Goal: Task Accomplishment & Management: Complete application form

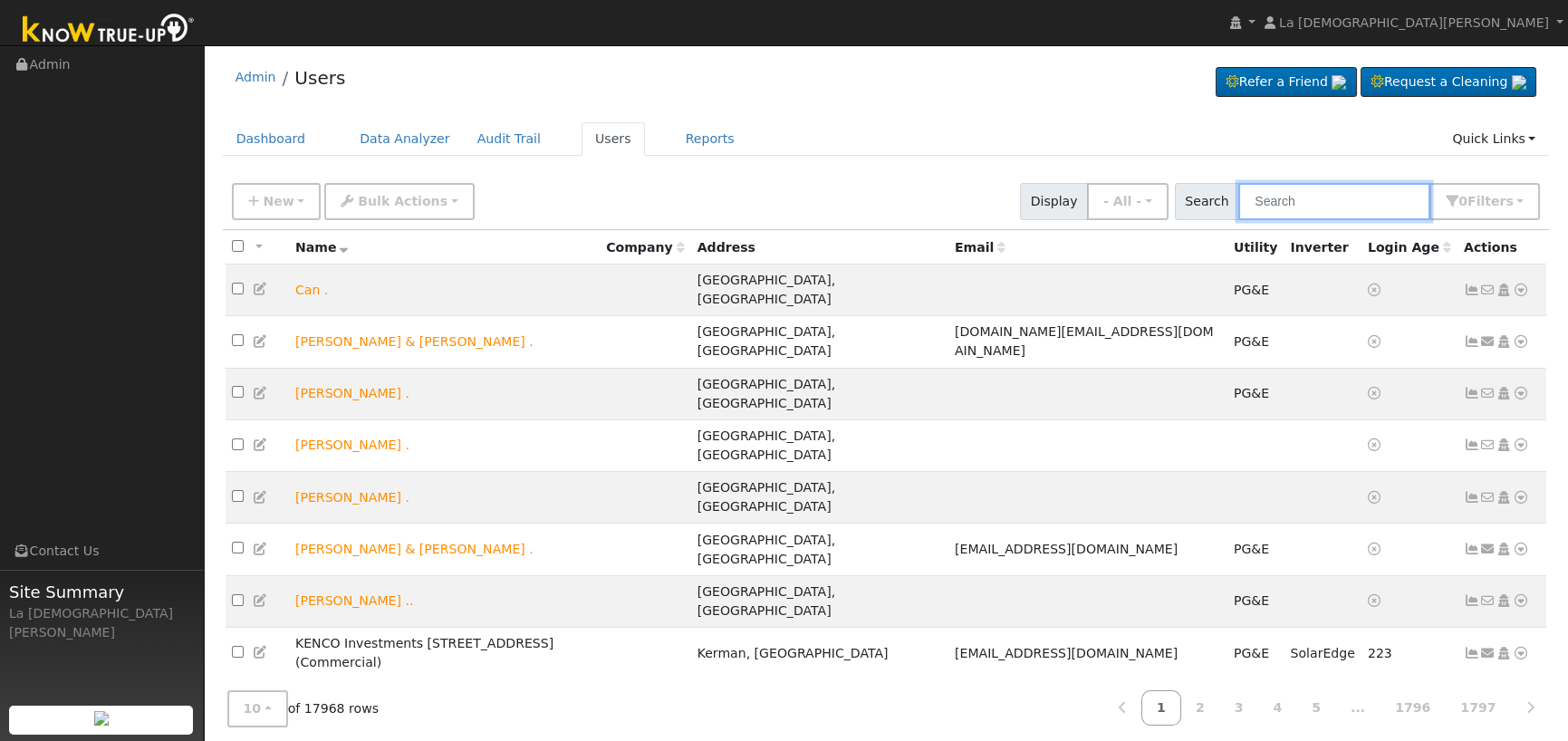
click at [1331, 194] on input "text" at bounding box center [1334, 202] width 192 height 37
paste input "[PERSON_NAME]"
type input "[PERSON_NAME]"
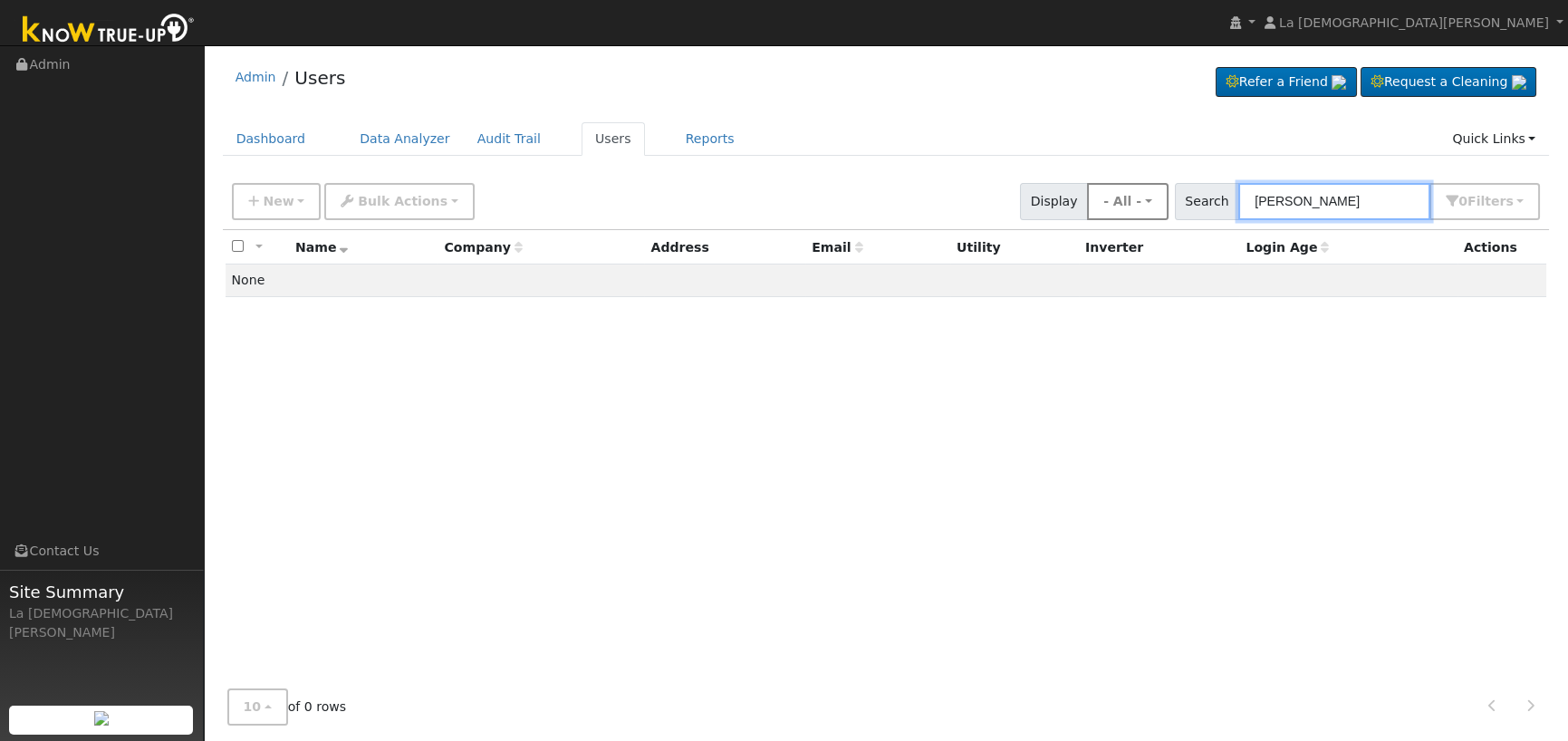
drag, startPoint x: 1322, startPoint y: 200, endPoint x: 1174, endPoint y: 197, distance: 148.0
click at [1174, 197] on div "New Add User Quick Add Quick Connect Quick Convert Lead Bulk Actions Send Email…" at bounding box center [886, 198] width 1315 height 44
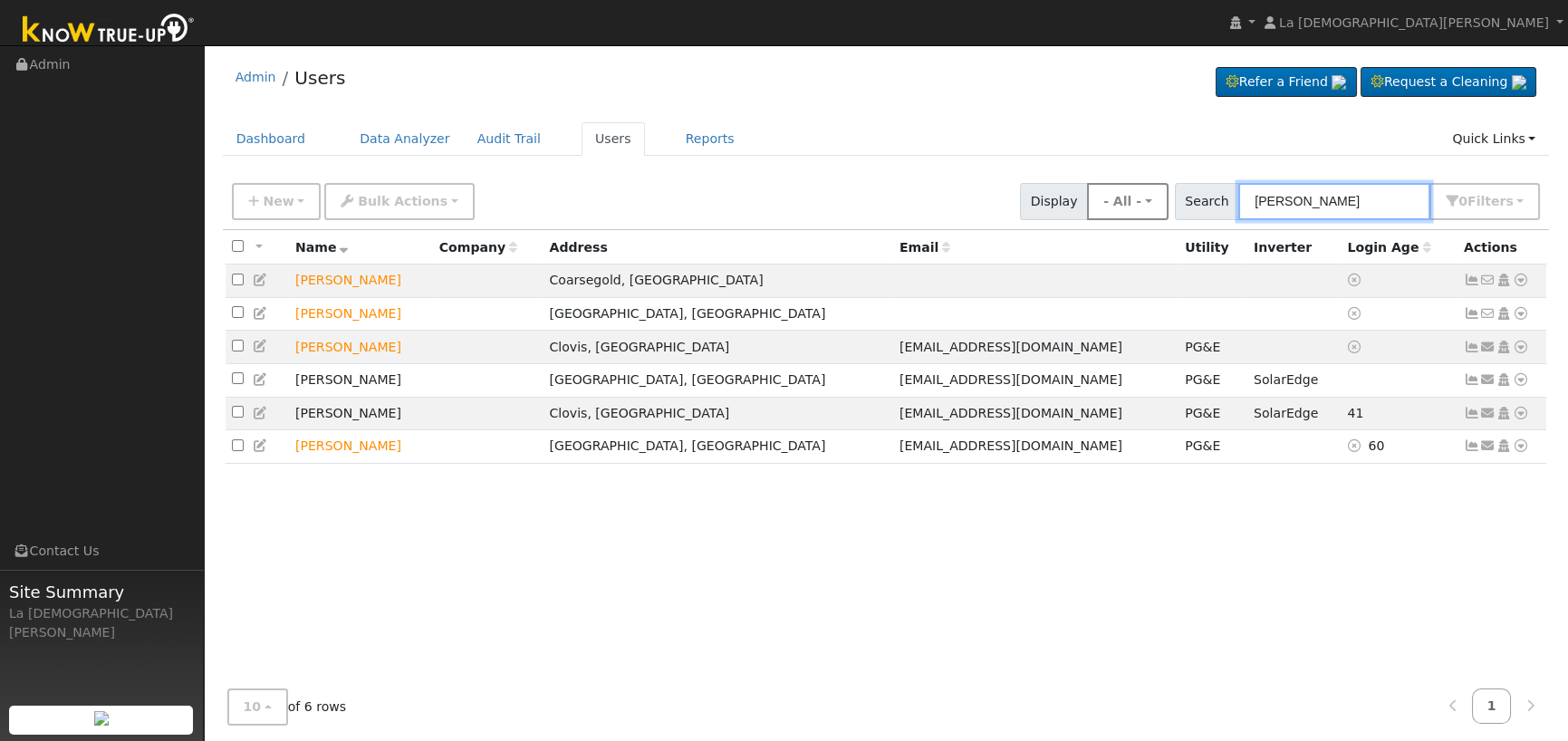
type input "kenneth gowdy"
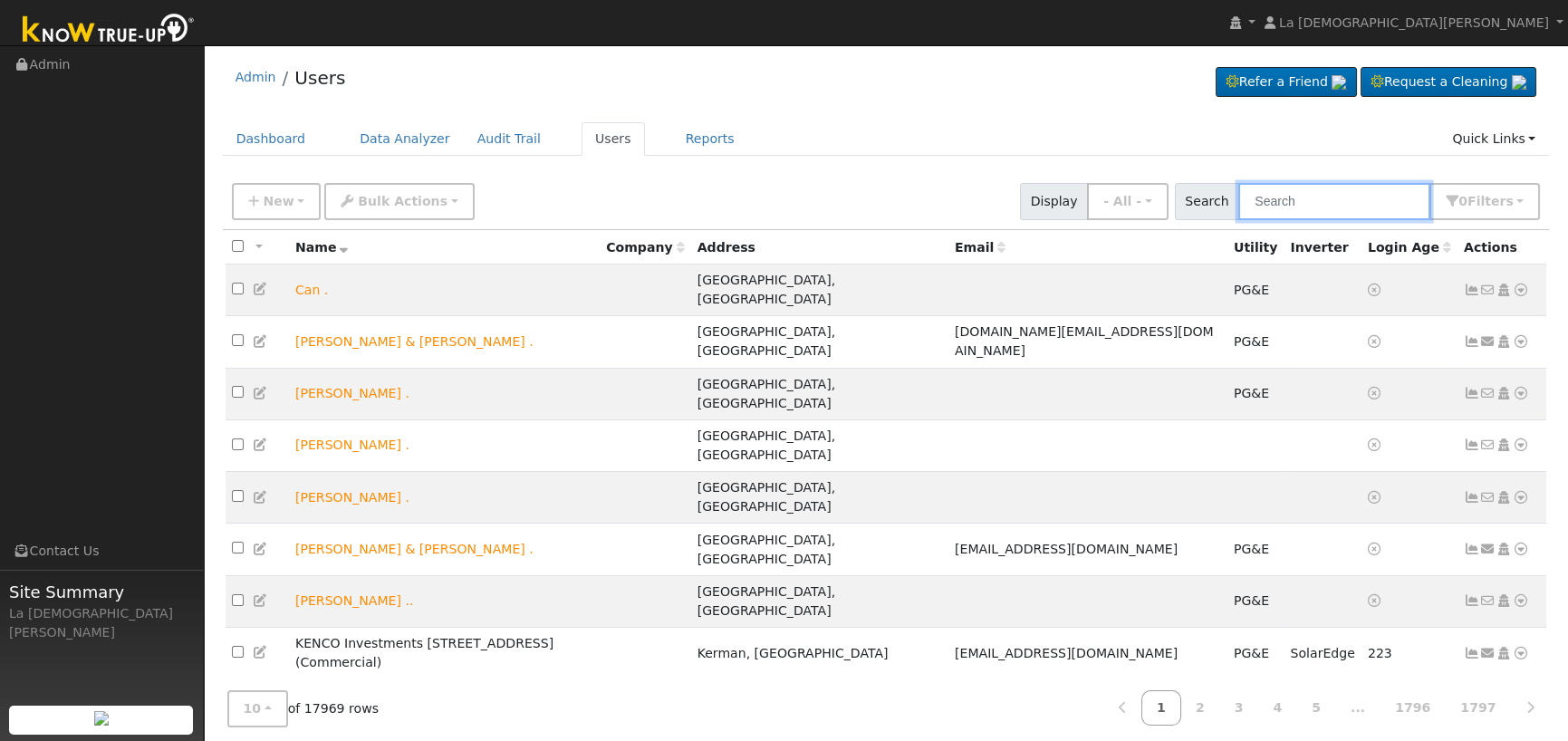
paste input "[PERSON_NAME]"
type input "[PERSON_NAME]"
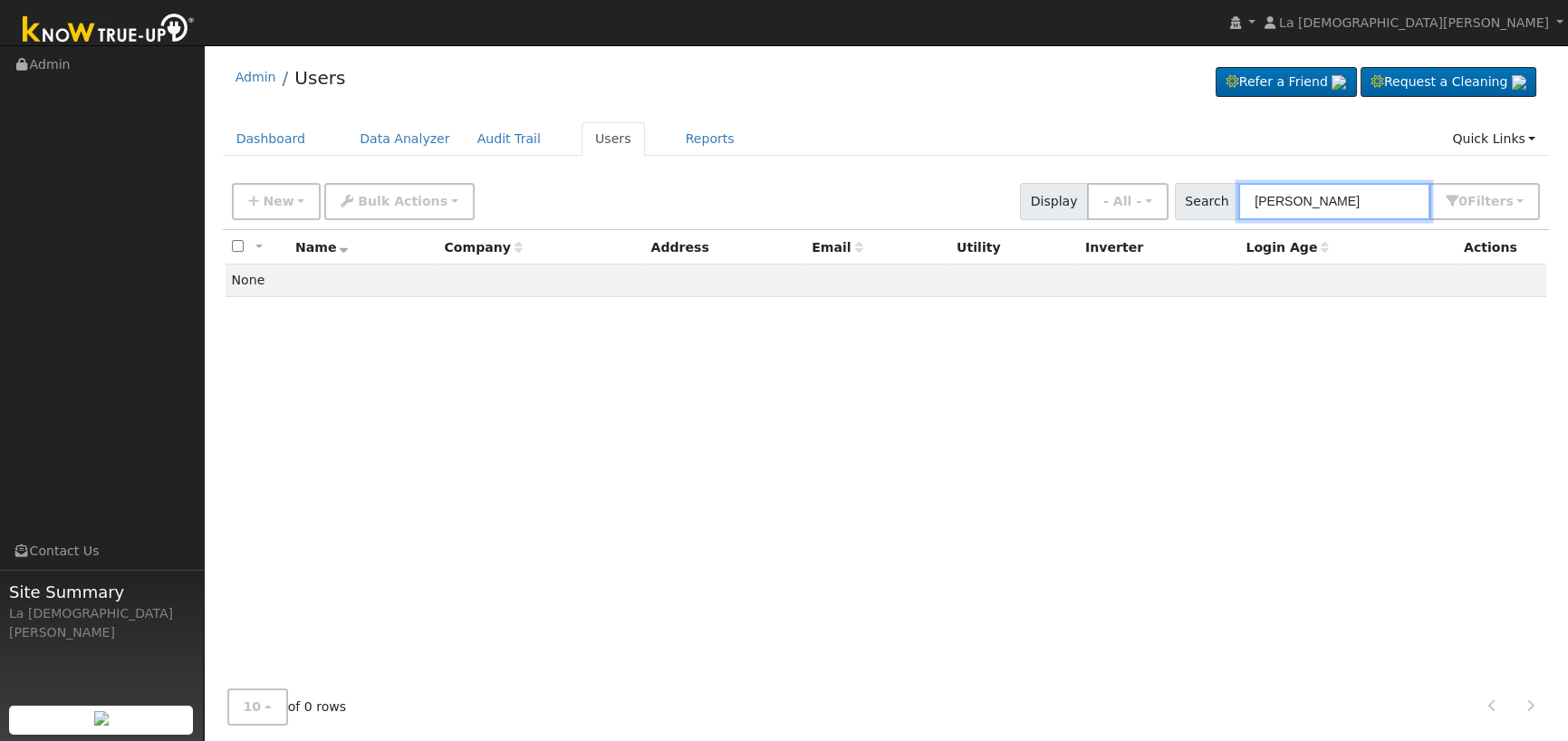
drag, startPoint x: 1393, startPoint y: 196, endPoint x: 1098, endPoint y: 193, distance: 295.0
click at [1098, 193] on div "New Add User Quick Add Quick Connect Quick Convert Lead Bulk Actions Send Email…" at bounding box center [886, 198] width 1315 height 44
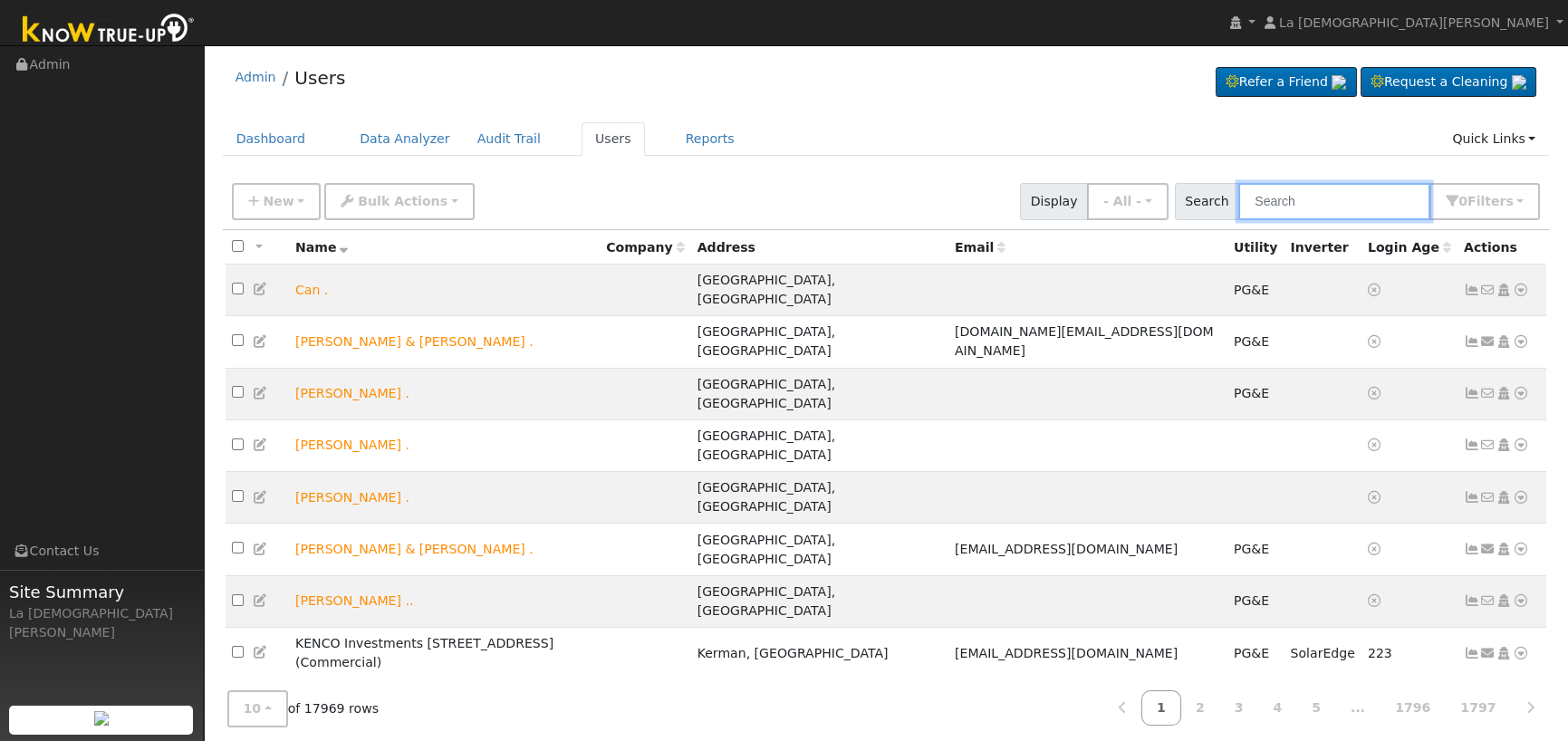
paste input "[PHONE_NUMBER]"
type input "[PHONE_NUMBER]"
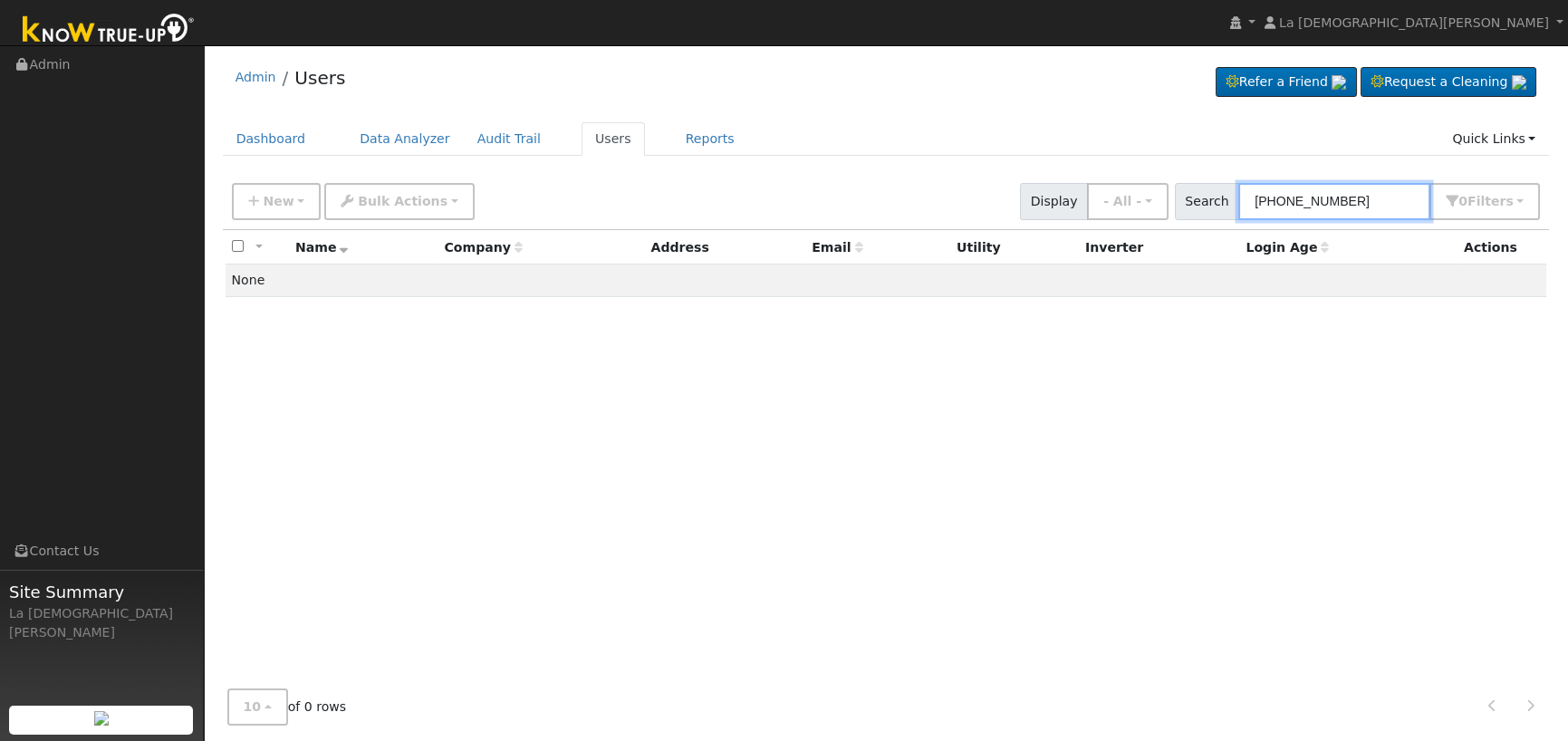
drag, startPoint x: 1400, startPoint y: 190, endPoint x: 926, endPoint y: 192, distance: 474.0
click at [926, 192] on div "New Add User Quick Add Quick Connect Quick Convert Lead Bulk Actions Send Email…" at bounding box center [886, 198] width 1315 height 44
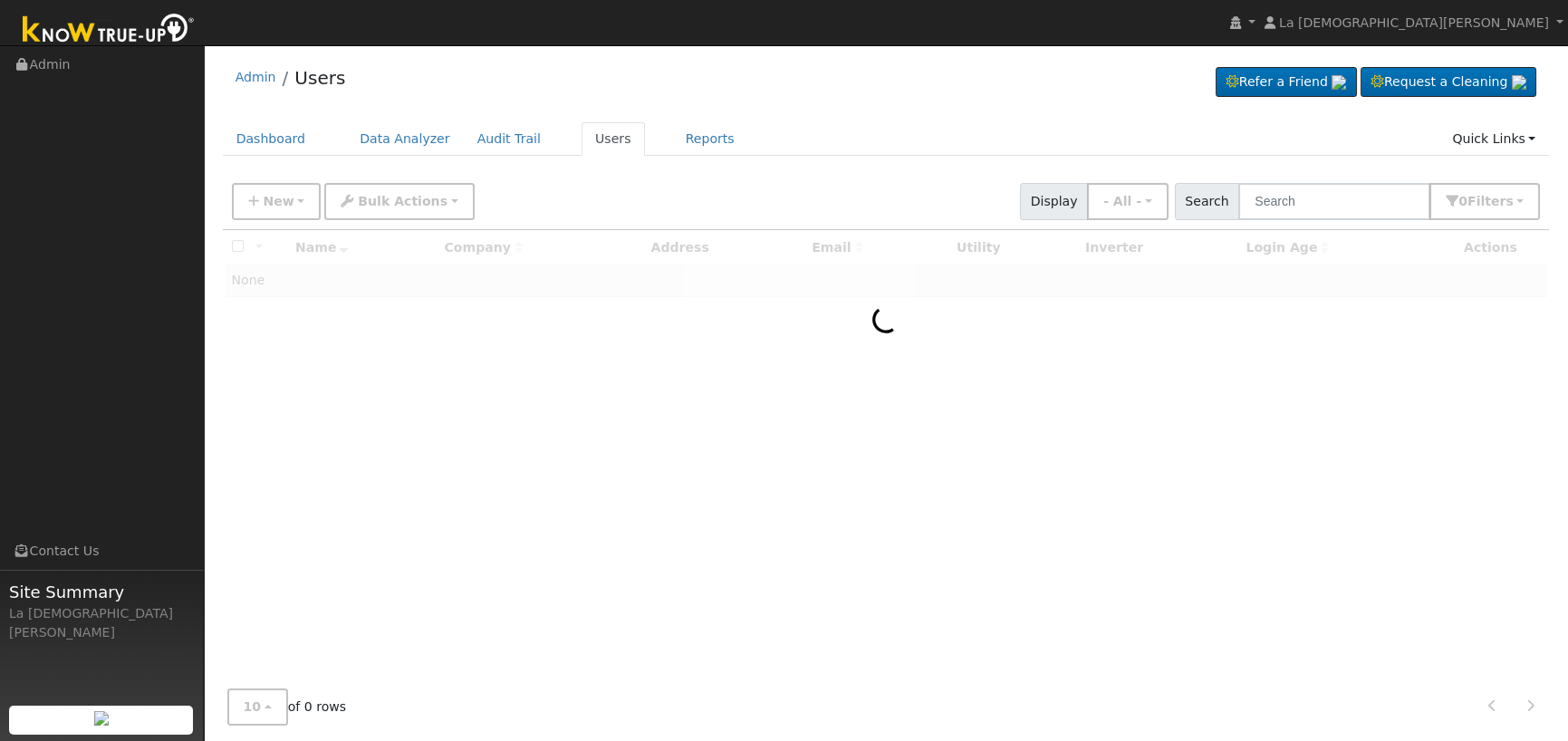
click at [730, 187] on div "New Add User Quick Add Quick Connect Quick Convert Lead Bulk Actions Send Email…" at bounding box center [886, 198] width 1315 height 44
click at [271, 199] on span "New" at bounding box center [278, 201] width 31 height 15
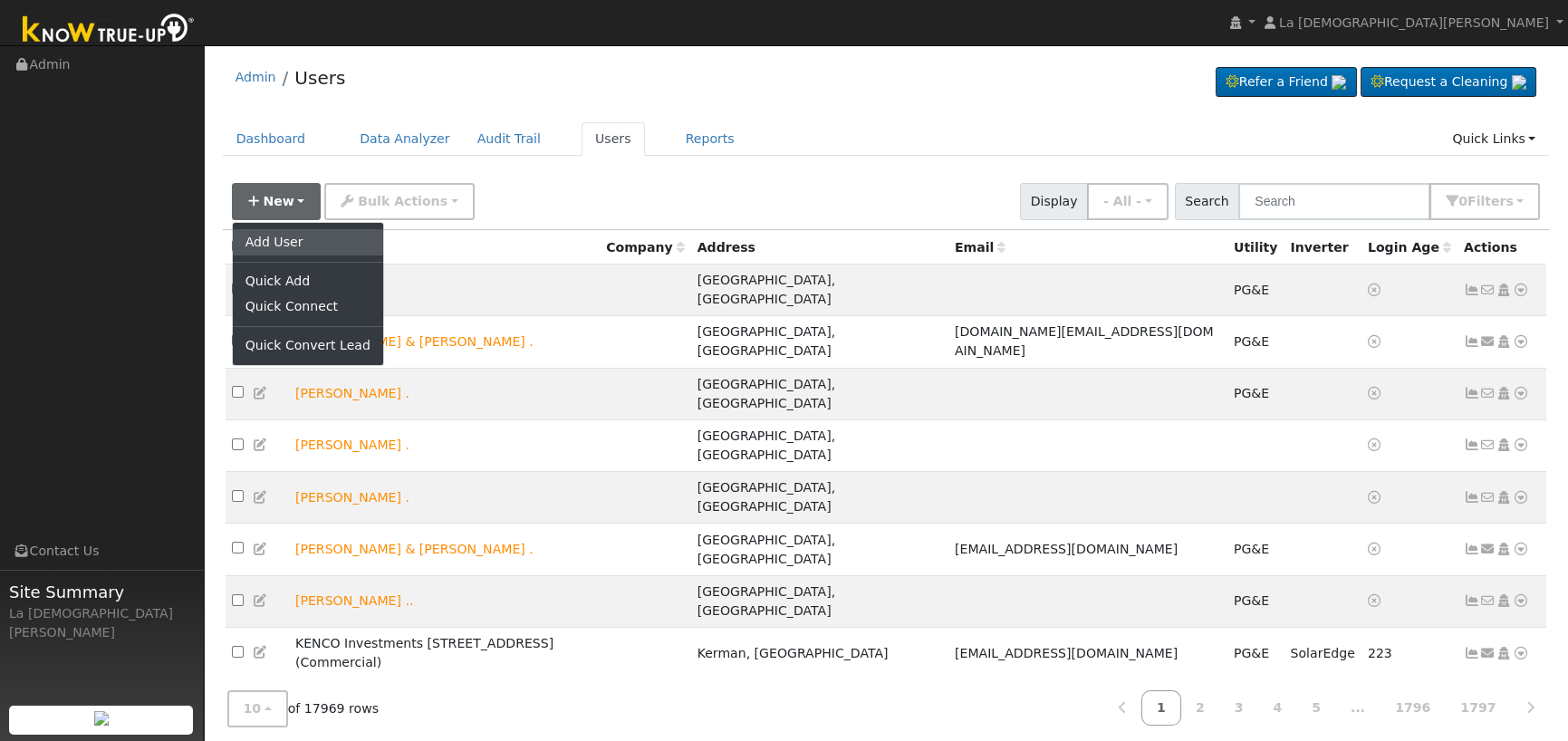
click at [280, 240] on link "Add User" at bounding box center [308, 242] width 150 height 25
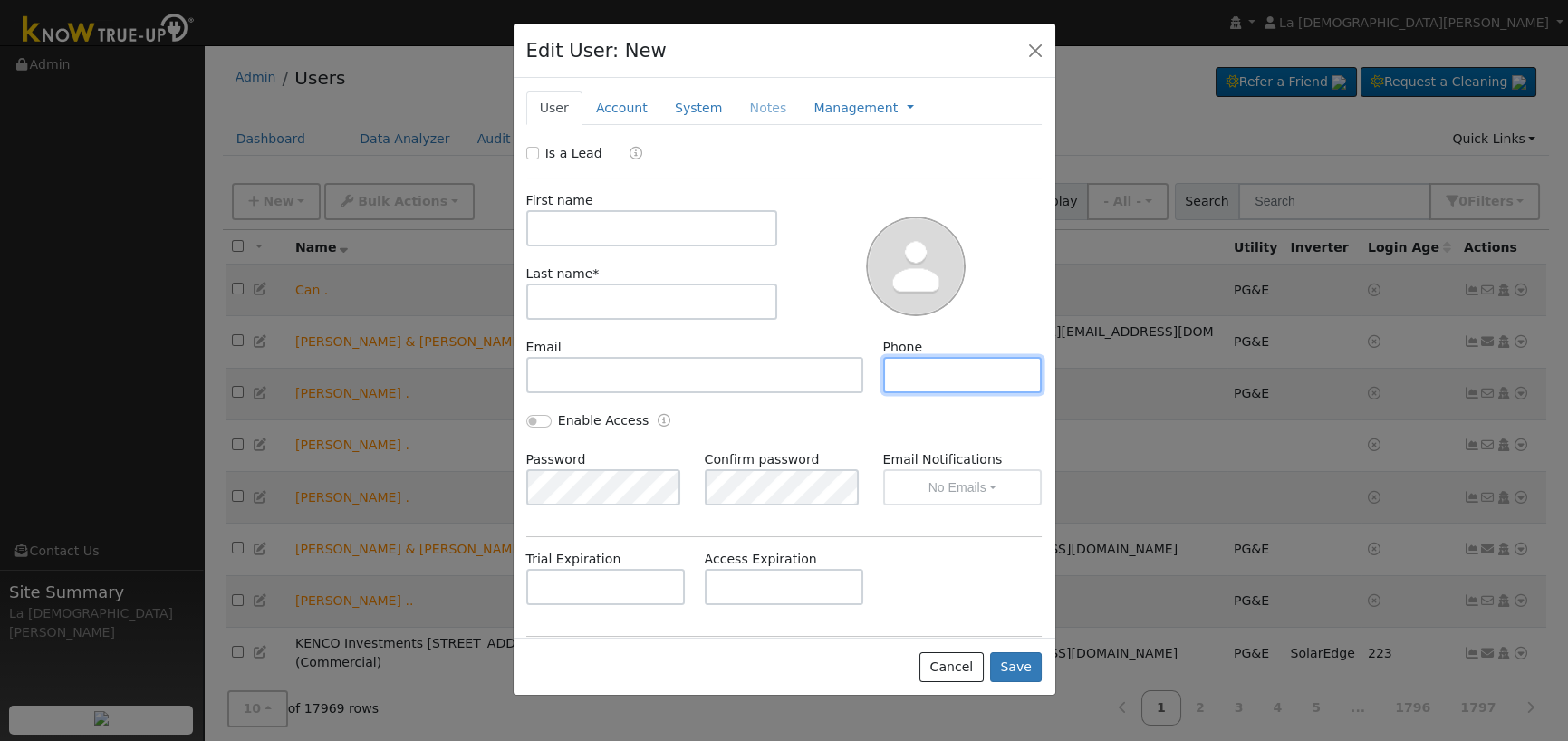
paste input "[PHONE_NUMBER]"
type input "[PHONE_NUMBER]"
click at [535, 152] on input "Is a Lead" at bounding box center [532, 152] width 13 height 13
checkbox input "true"
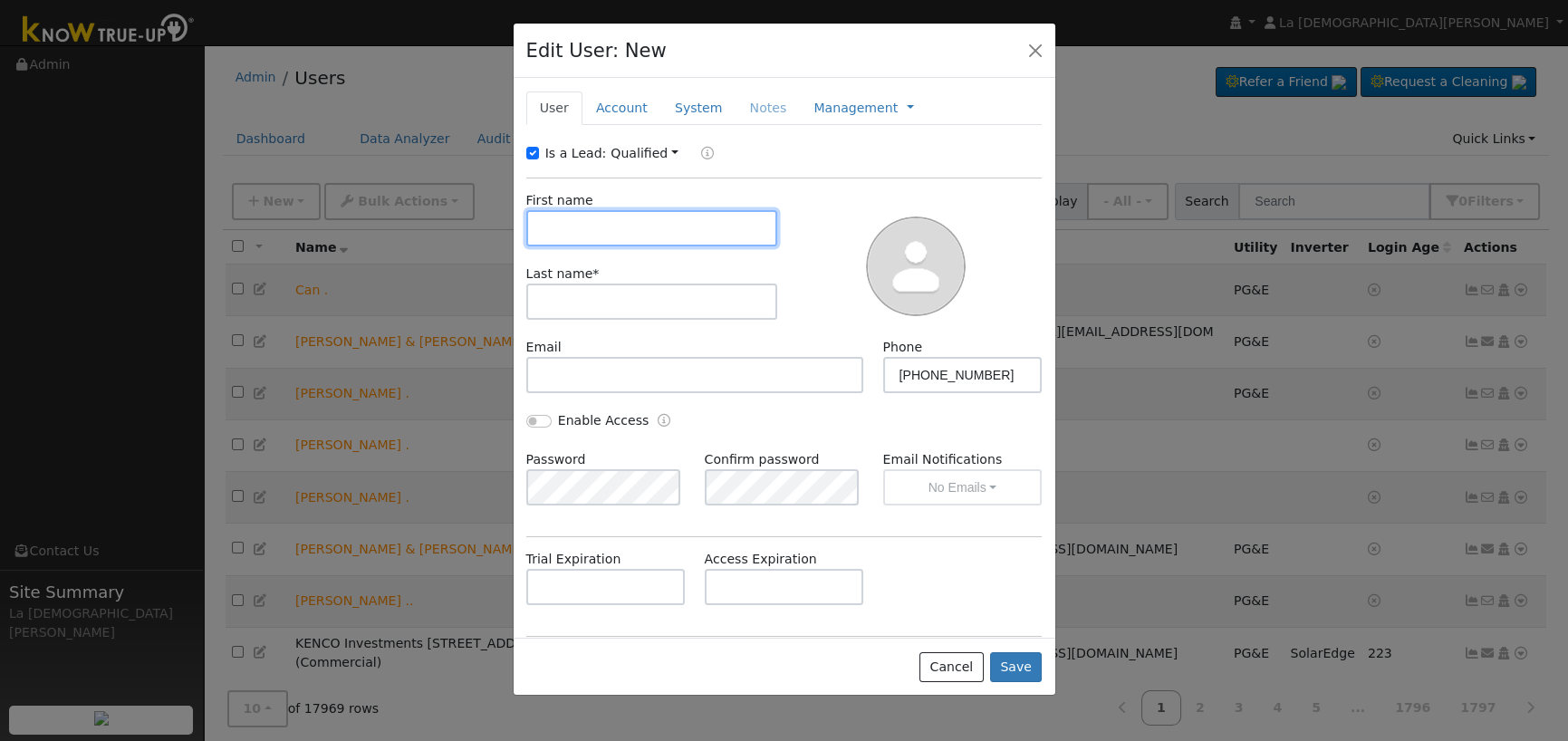
paste input "[PERSON_NAME]"
click at [617, 225] on input "[PERSON_NAME]" at bounding box center [652, 227] width 252 height 36
type input "[PERSON_NAME]"
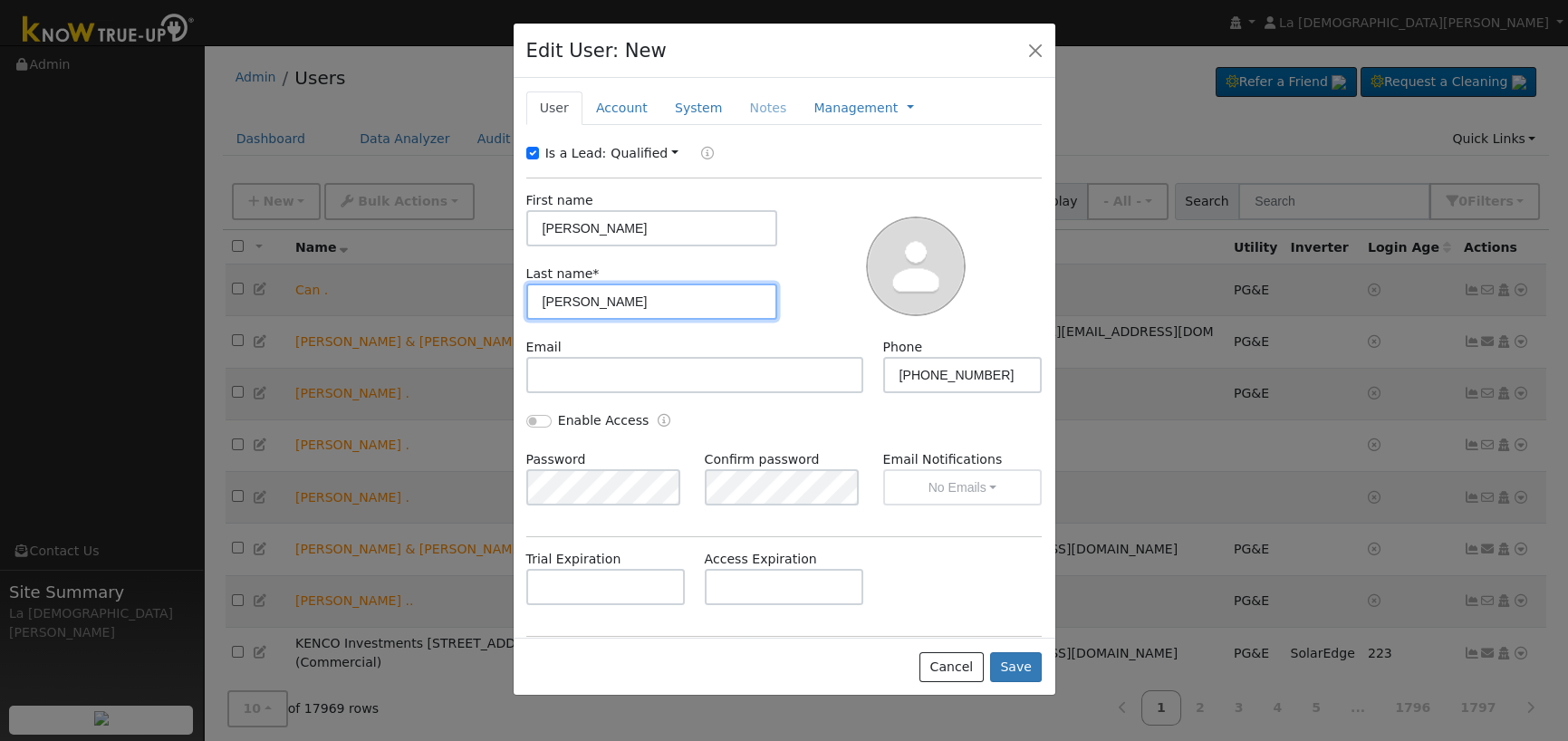
type input "[PERSON_NAME]"
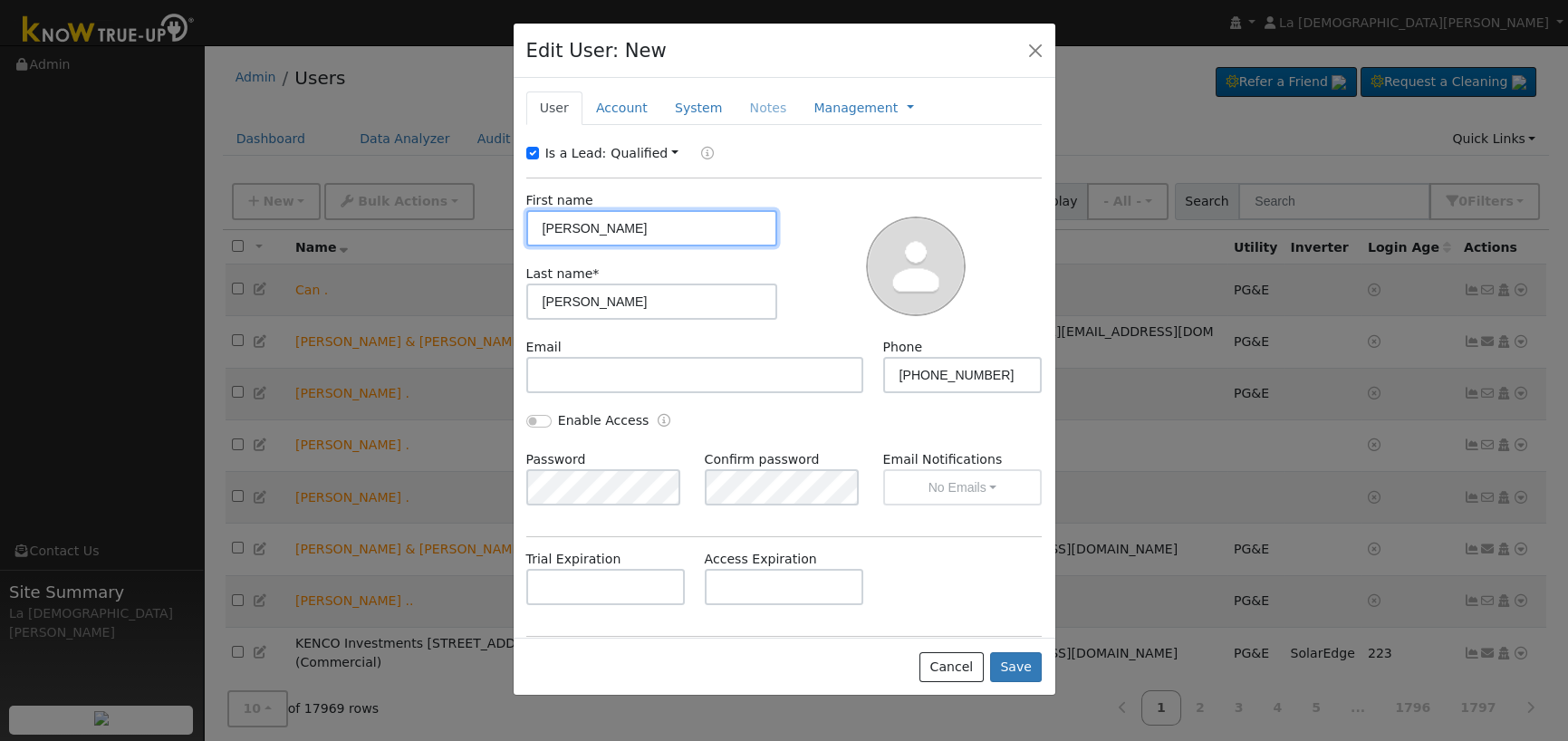
click at [625, 224] on input "[PERSON_NAME]" at bounding box center [652, 227] width 252 height 36
type input "[PERSON_NAME]"
click at [626, 107] on link "Account" at bounding box center [622, 108] width 79 height 33
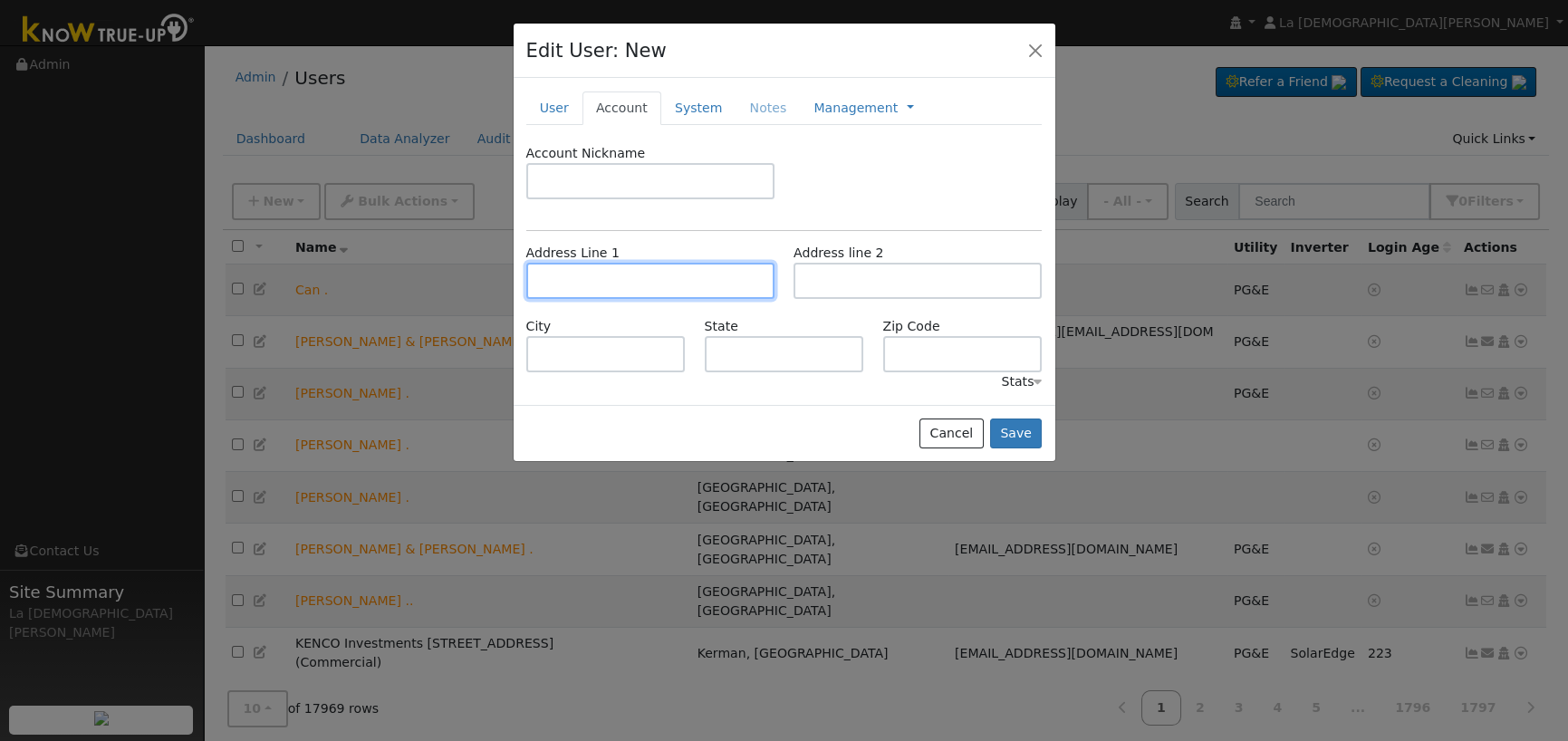
click at [651, 280] on input "text" at bounding box center [650, 280] width 248 height 36
paste input "[STREET_ADDRESS]"
type input "[STREET_ADDRESS]"
type input "[GEOGRAPHIC_DATA]"
type input "CA"
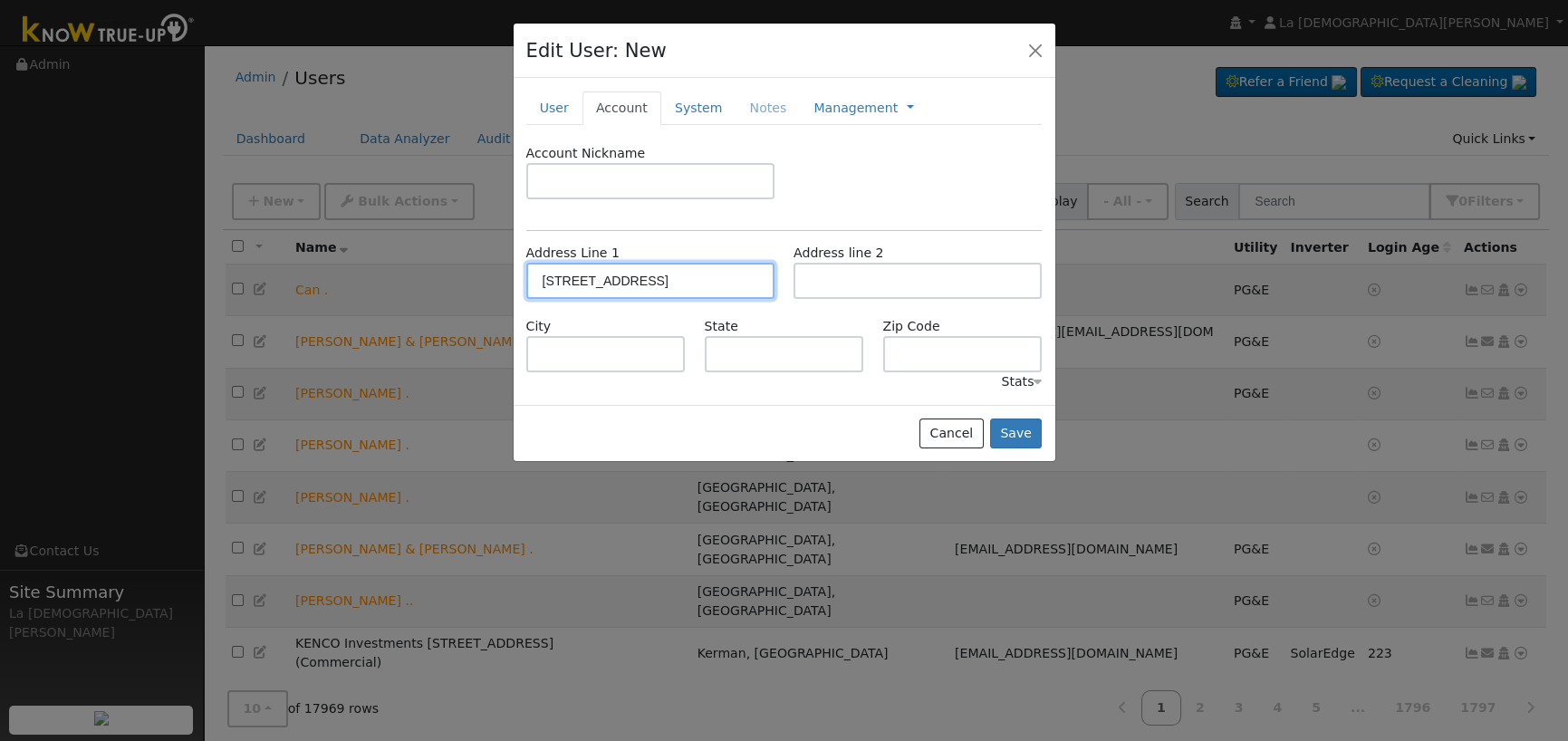
type input "93727"
click at [567, 106] on link "User" at bounding box center [554, 108] width 57 height 33
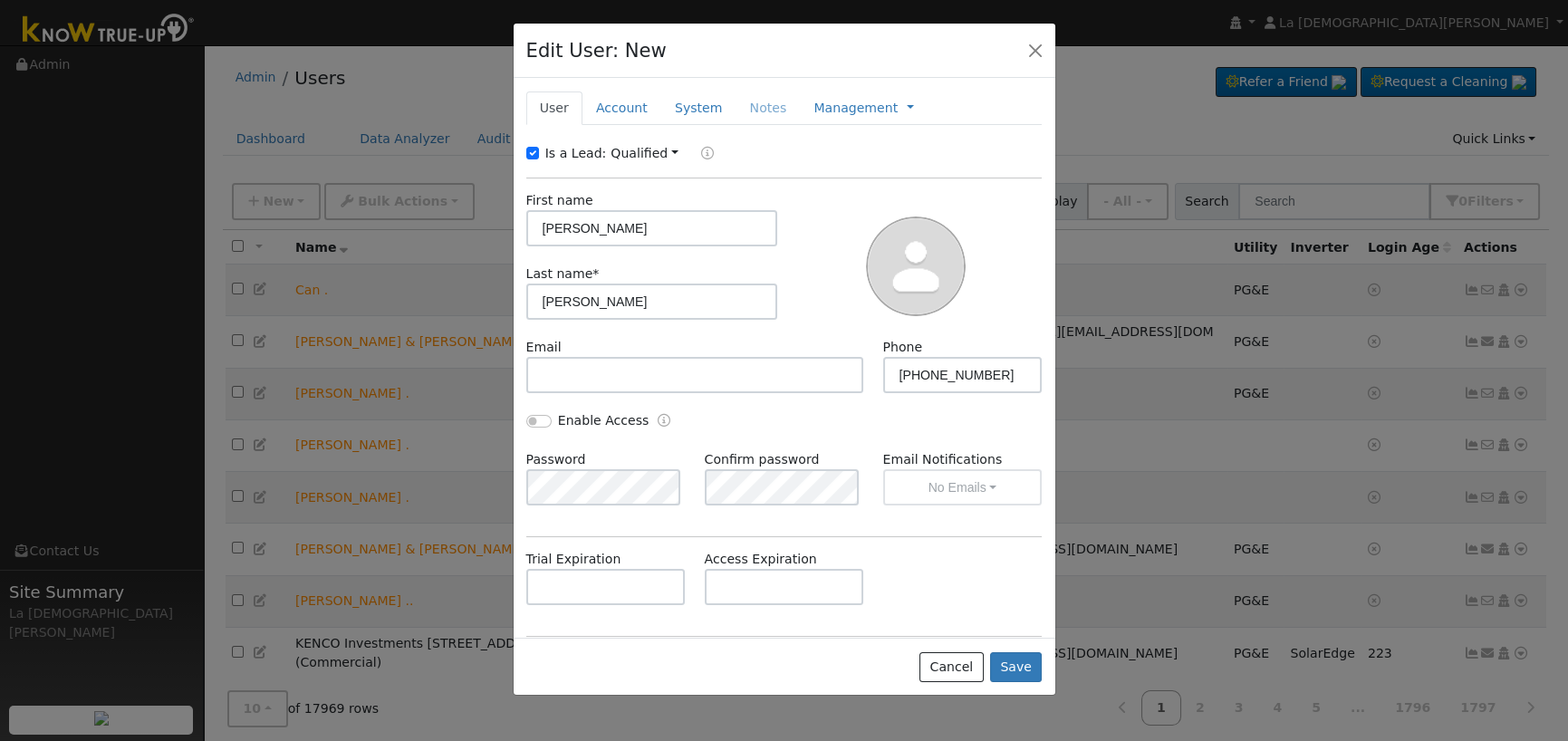
drag, startPoint x: 622, startPoint y: 114, endPoint x: 712, endPoint y: 190, distance: 117.8
click at [622, 114] on link "Account" at bounding box center [622, 108] width 79 height 33
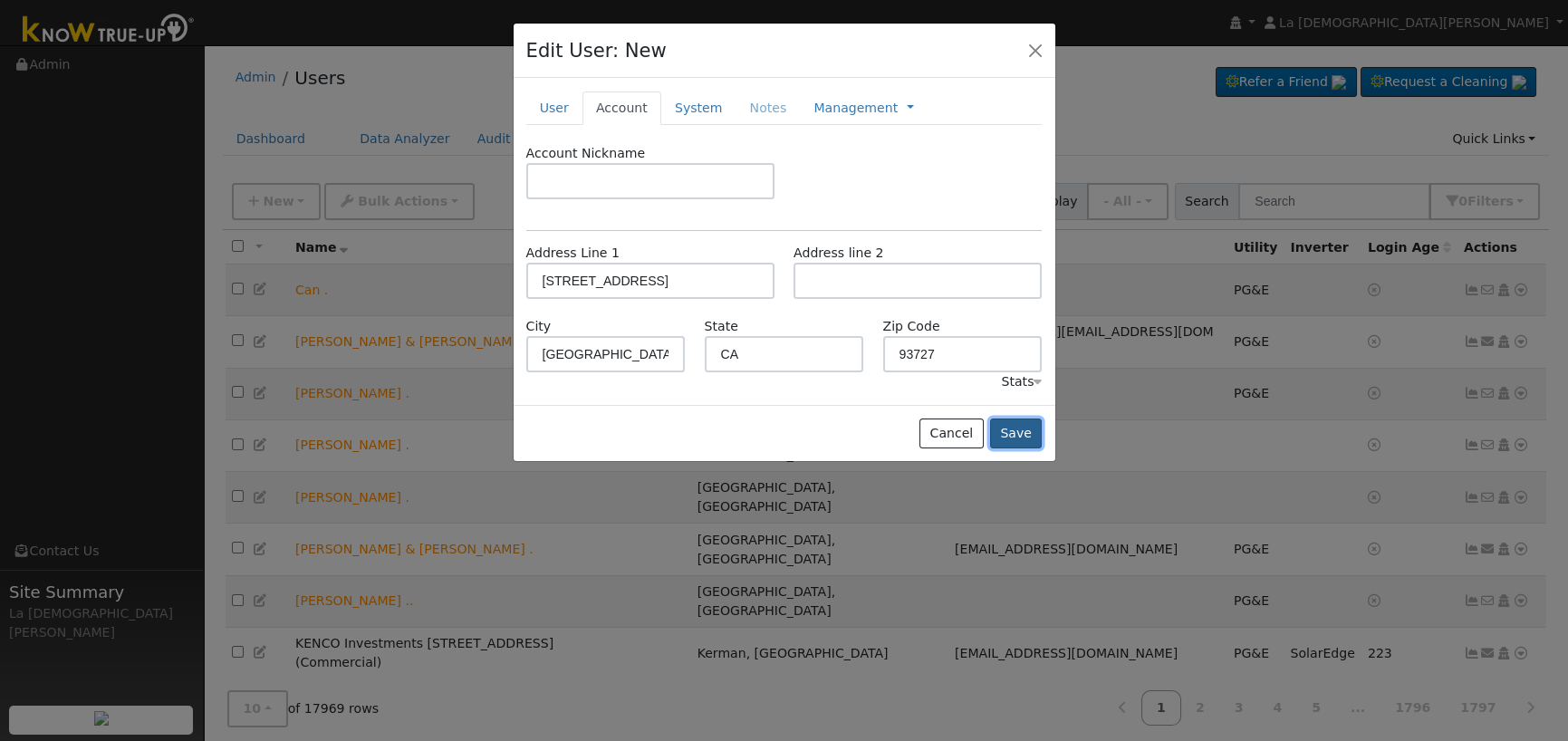
click at [1016, 431] on button "Save" at bounding box center [1017, 434] width 53 height 31
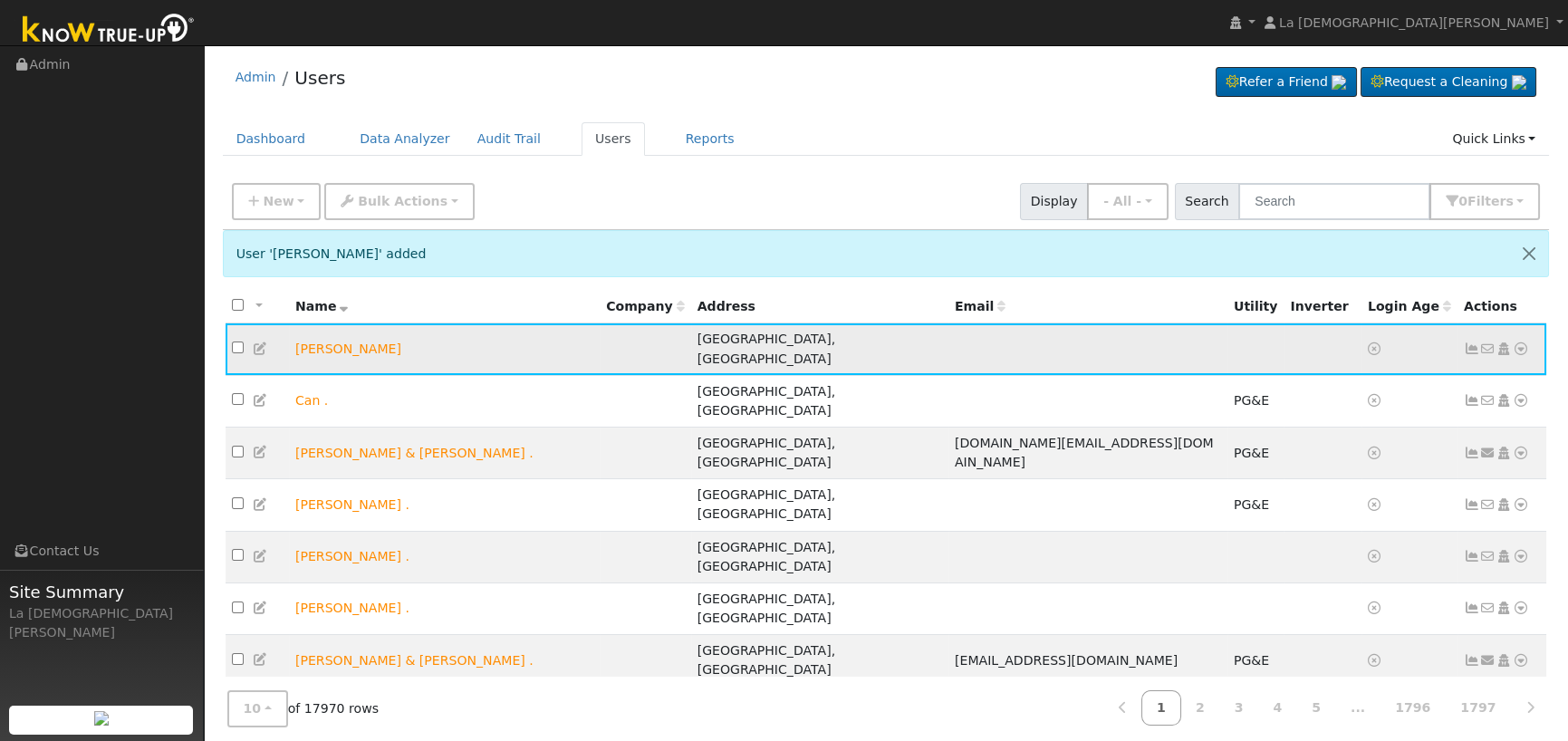
click at [1502, 343] on icon at bounding box center [1504, 349] width 17 height 13
